Goal: Use online tool/utility

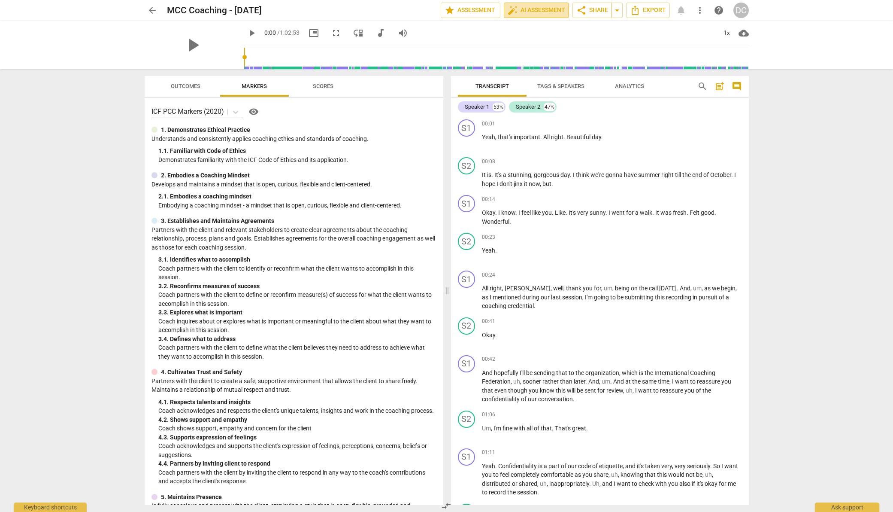
click at [534, 5] on span "auto_fix_high AI Assessment" at bounding box center [537, 10] width 58 height 10
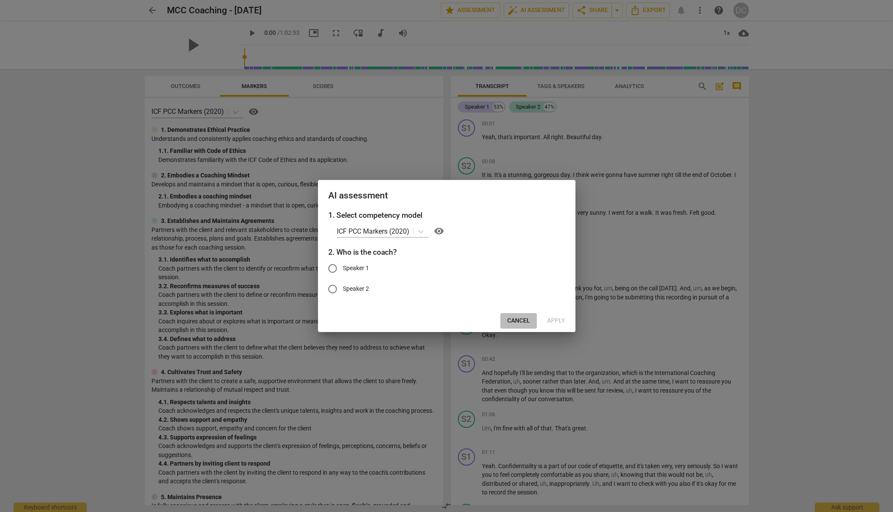
click at [518, 323] on span "Cancel" at bounding box center [518, 320] width 23 height 9
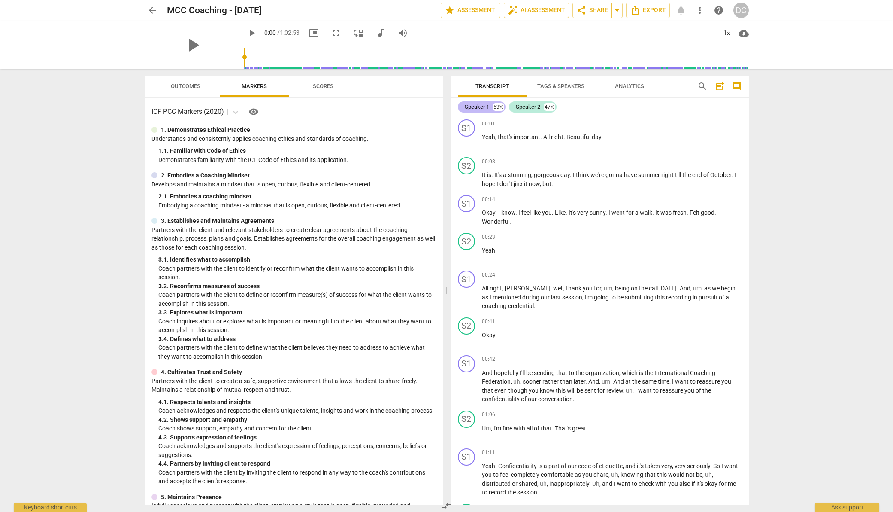
click at [475, 106] on div "Speaker 1" at bounding box center [477, 107] width 24 height 9
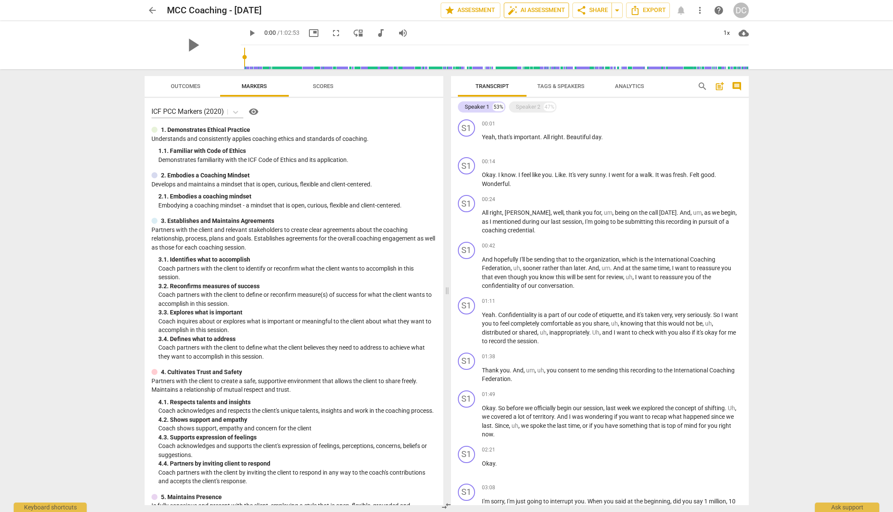
click at [547, 10] on span "auto_fix_high AI Assessment" at bounding box center [537, 10] width 58 height 10
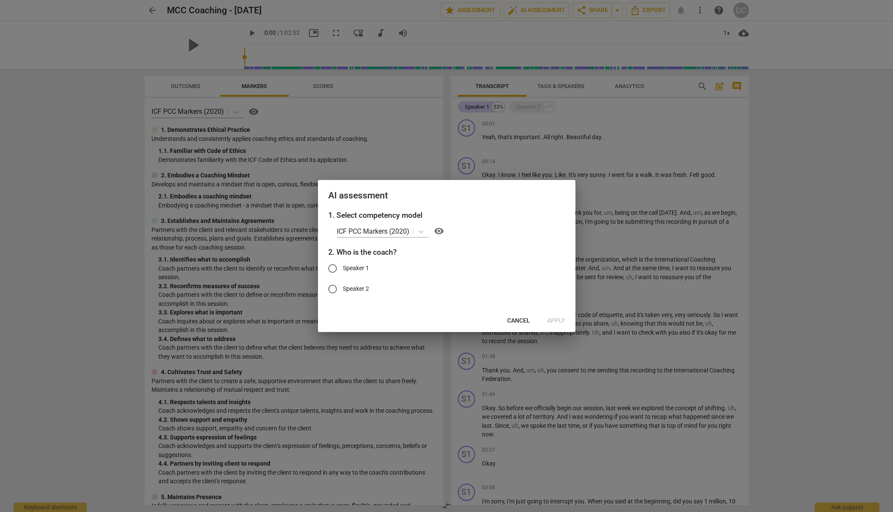
click at [337, 270] on input "Speaker 1" at bounding box center [332, 268] width 21 height 21
radio input "true"
click at [557, 321] on span "Apply" at bounding box center [556, 320] width 18 height 9
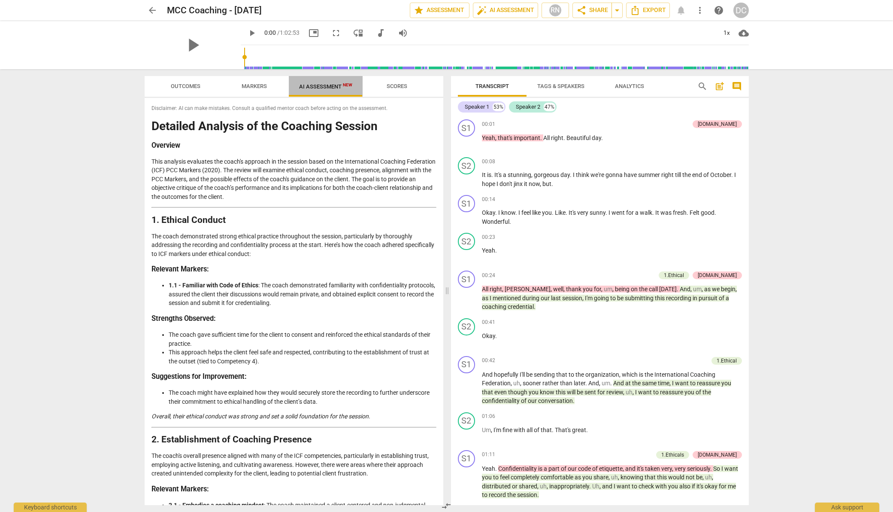
click at [324, 89] on span "AI Assessment New" at bounding box center [325, 86] width 53 height 6
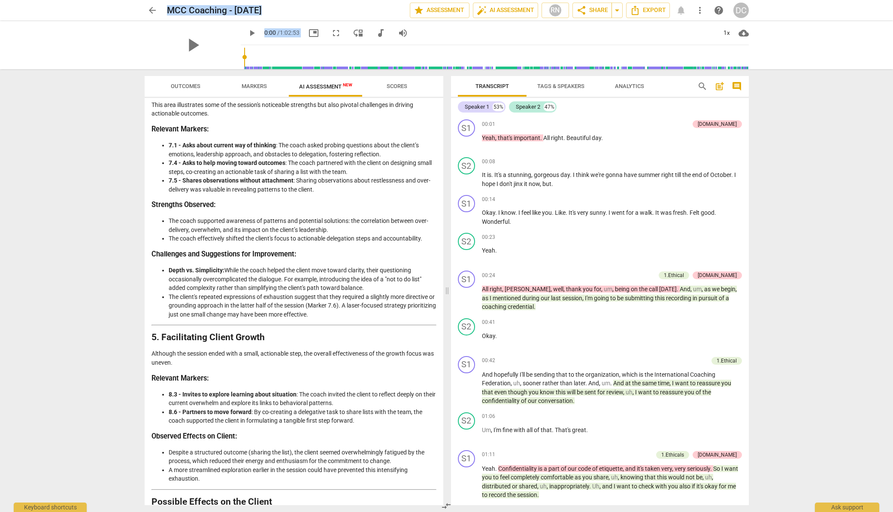
scroll to position [1266, 0]
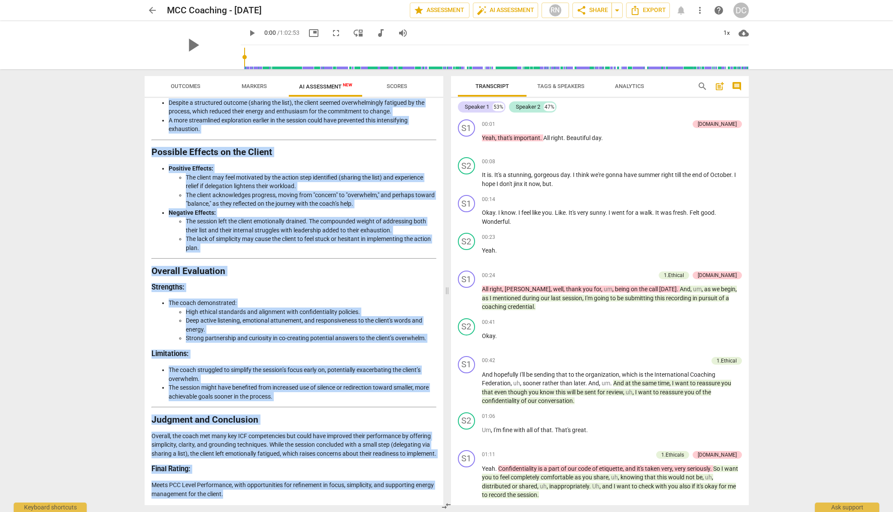
drag, startPoint x: 153, startPoint y: 126, endPoint x: 375, endPoint y: 492, distance: 428.4
copy div "Loremips Dolorsit am con Adipisci Elitsed Doeiusmo Temp incididu utlaboree dol …"
